Goal: Find specific page/section: Find specific page/section

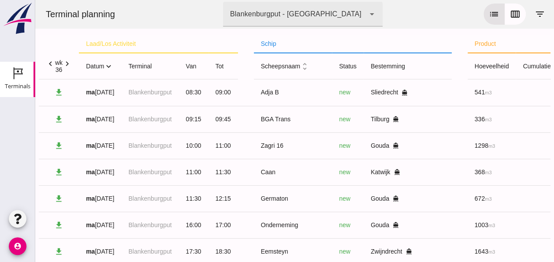
click at [110, 67] on icon "expand_more" at bounding box center [108, 66] width 9 height 9
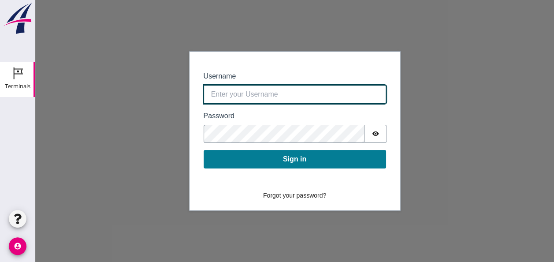
type input "0390.shp+bon@vanoord.com"
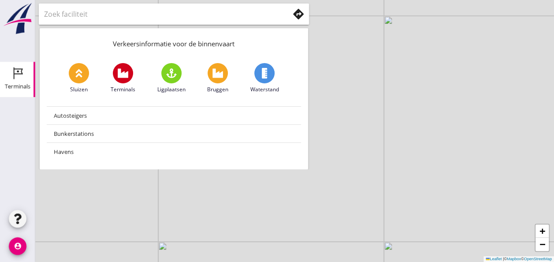
click at [21, 75] on icon "Terminals" at bounding box center [18, 73] width 14 height 14
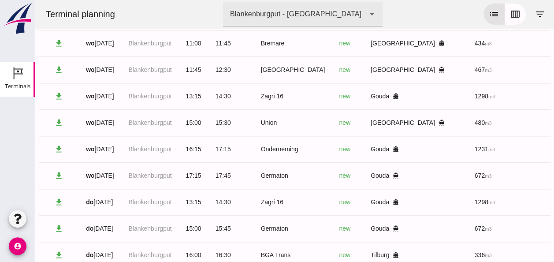
scroll to position [503, 0]
